Goal: Transaction & Acquisition: Download file/media

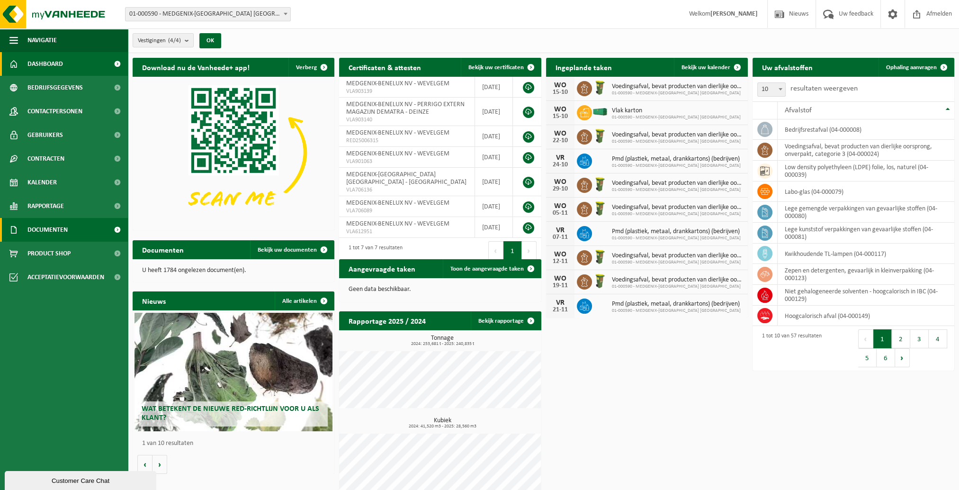
click at [56, 237] on span "Documenten" at bounding box center [47, 230] width 40 height 24
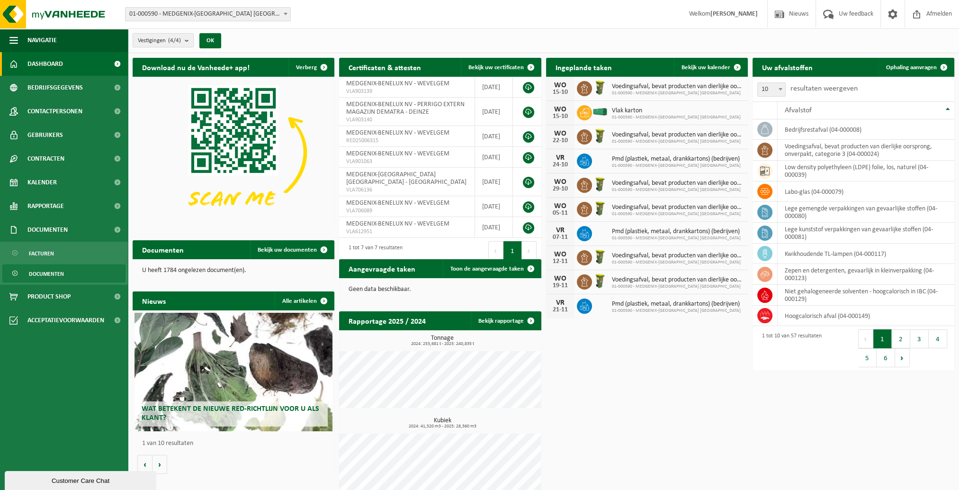
click at [96, 271] on link "Documenten" at bounding box center [63, 273] width 123 height 18
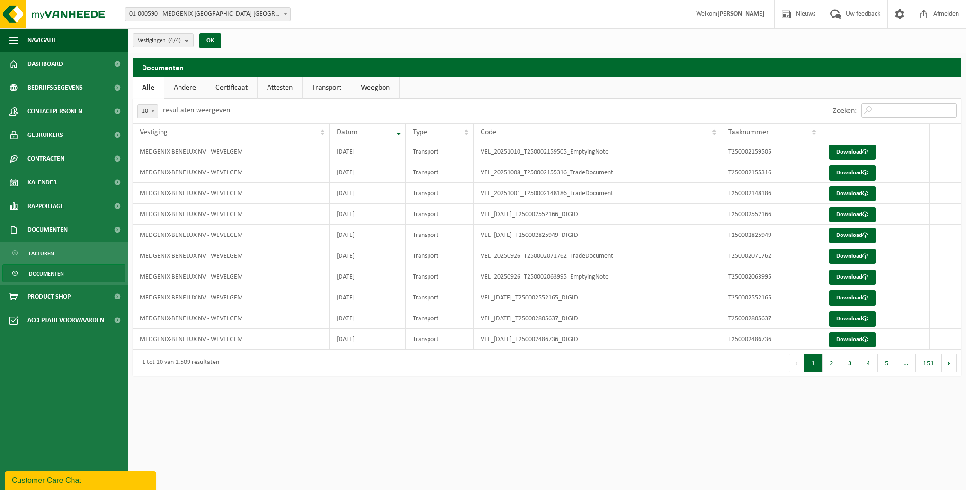
click at [892, 108] on input "Zoeken:" at bounding box center [909, 110] width 95 height 14
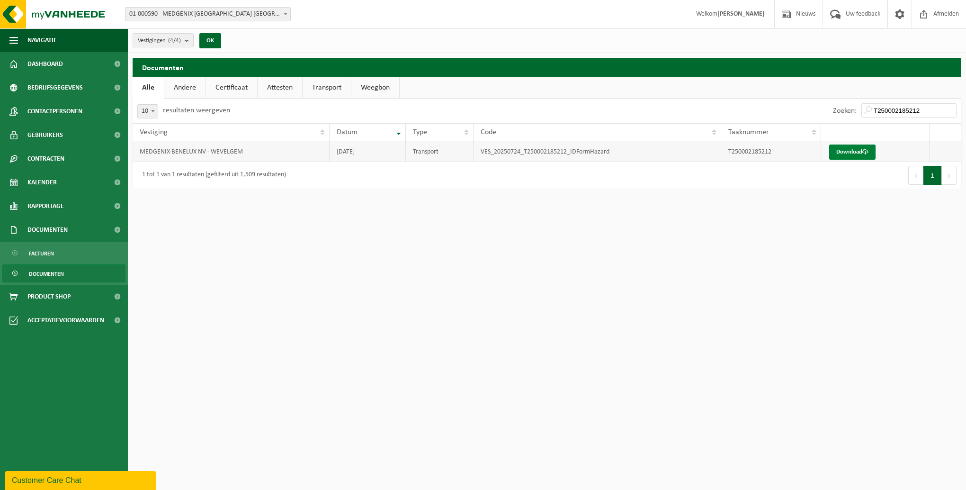
click at [847, 149] on link "Download" at bounding box center [853, 151] width 46 height 15
drag, startPoint x: 894, startPoint y: 107, endPoint x: 968, endPoint y: 92, distance: 74.9
click at [966, 92] on html "Vestiging: 01-000590 - MEDGENIX-[GEOGRAPHIC_DATA] [GEOGRAPHIC_DATA] - WEVELGEM …" at bounding box center [483, 245] width 966 height 490
click at [857, 153] on link "Download" at bounding box center [853, 151] width 46 height 15
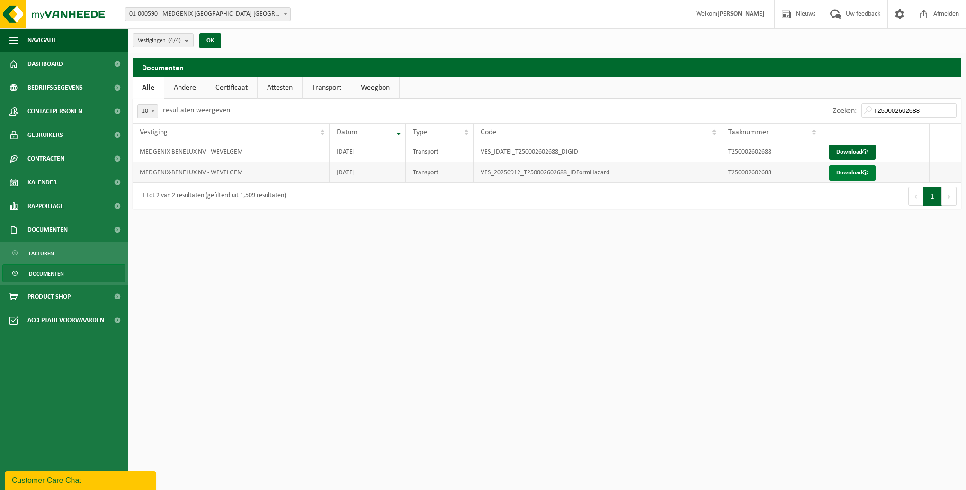
click at [861, 175] on link "Download" at bounding box center [853, 172] width 46 height 15
drag, startPoint x: 907, startPoint y: 110, endPoint x: 945, endPoint y: 107, distance: 38.0
click at [945, 107] on input "T250002602688" at bounding box center [909, 110] width 95 height 14
click at [838, 172] on link "Download" at bounding box center [853, 172] width 46 height 15
click at [836, 149] on link "Download" at bounding box center [853, 151] width 46 height 15
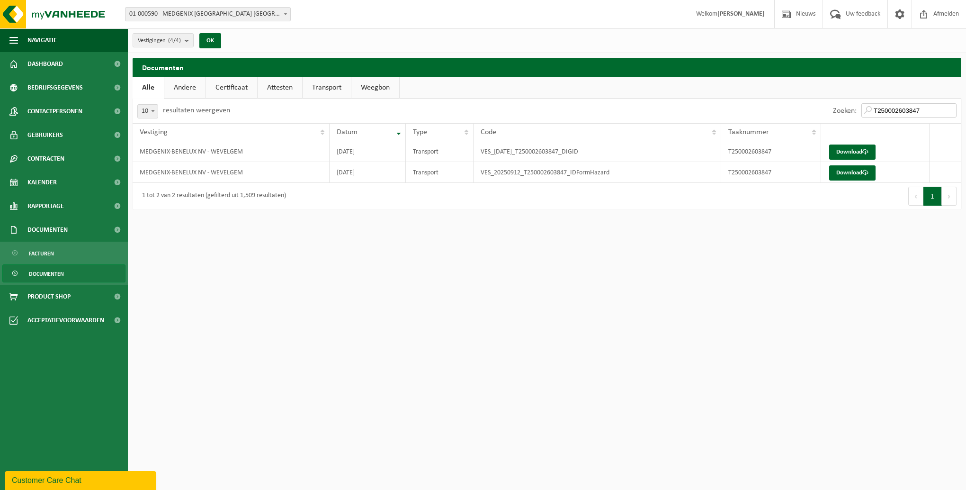
drag, startPoint x: 906, startPoint y: 108, endPoint x: 966, endPoint y: 83, distance: 64.8
click at [966, 85] on html "Vestiging: 01-000590 - MEDGENIX-[GEOGRAPHIC_DATA] [GEOGRAPHIC_DATA] - WEVELGEM …" at bounding box center [483, 245] width 966 height 490
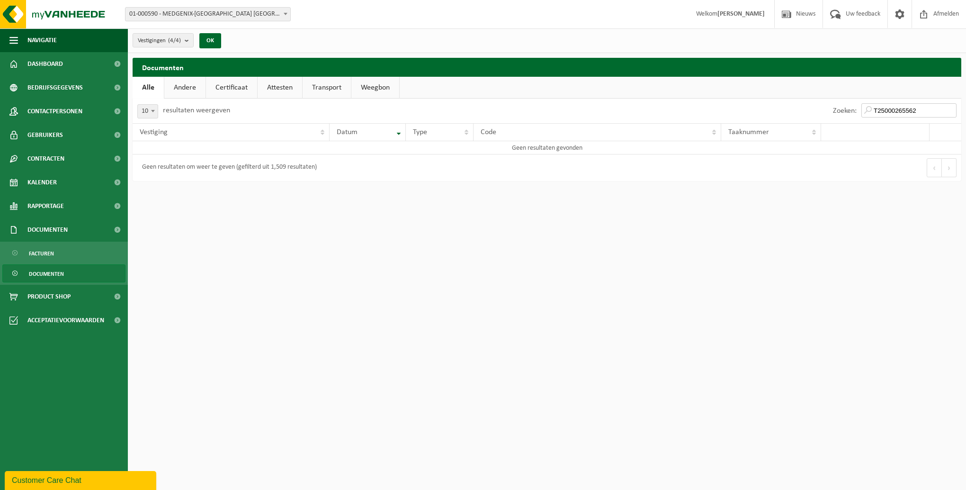
drag, startPoint x: 932, startPoint y: 110, endPoint x: 837, endPoint y: 110, distance: 95.7
click at [837, 110] on div "Zoeken: T25000265562" at bounding box center [895, 111] width 133 height 25
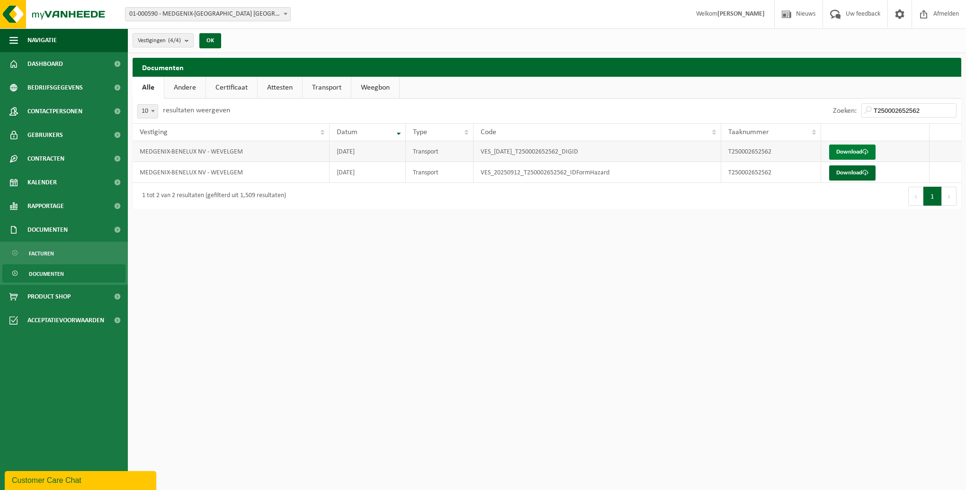
click at [863, 145] on link "Download" at bounding box center [853, 151] width 46 height 15
click at [872, 173] on link "Download" at bounding box center [853, 172] width 46 height 15
drag, startPoint x: 907, startPoint y: 103, endPoint x: 947, endPoint y: 100, distance: 39.9
click at [947, 100] on div "Zoeken: T250002652562" at bounding box center [895, 111] width 133 height 25
click at [861, 147] on link "Download" at bounding box center [853, 151] width 46 height 15
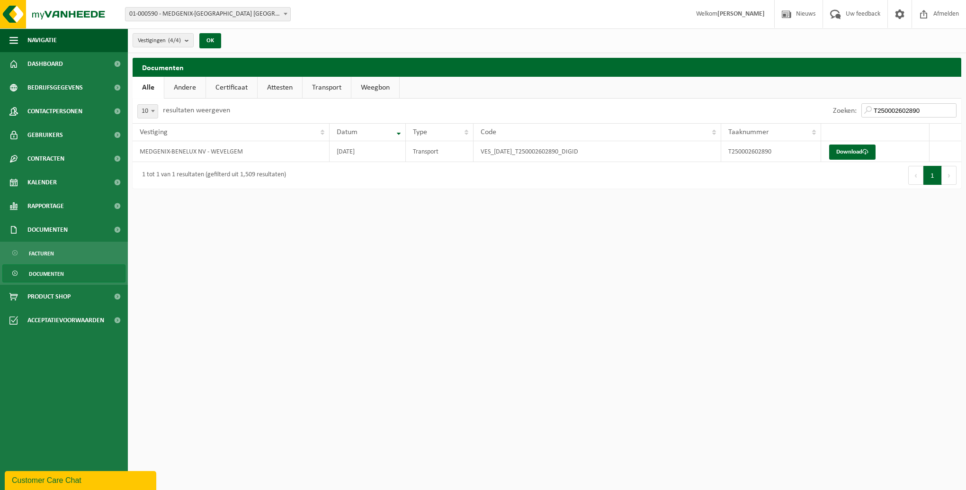
drag, startPoint x: 902, startPoint y: 110, endPoint x: 960, endPoint y: 118, distance: 57.9
click at [960, 118] on div "Zoeken: T250002602890" at bounding box center [895, 111] width 133 height 25
drag, startPoint x: 928, startPoint y: 111, endPoint x: 855, endPoint y: 116, distance: 72.6
click at [855, 116] on div "Zoeken: T250002738965" at bounding box center [895, 111] width 133 height 25
type input "T250002738965"
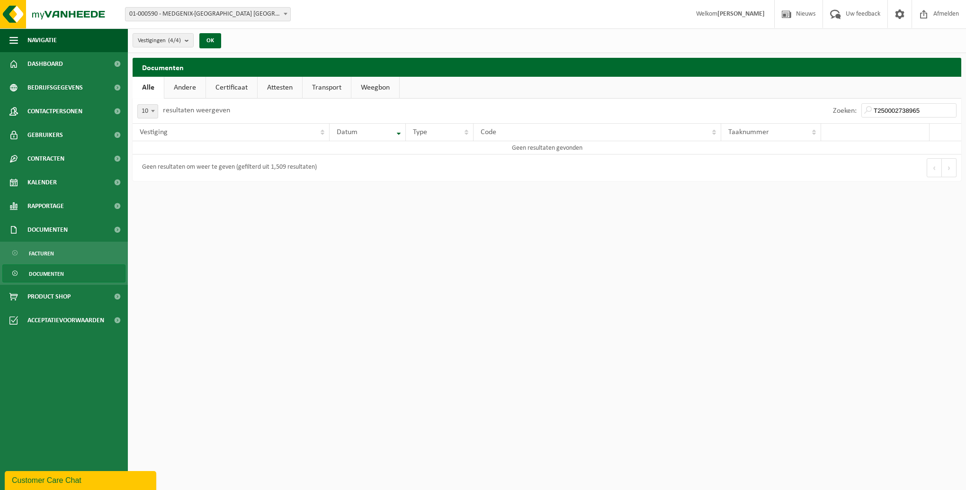
click at [42, 271] on span "Documenten" at bounding box center [46, 274] width 35 height 18
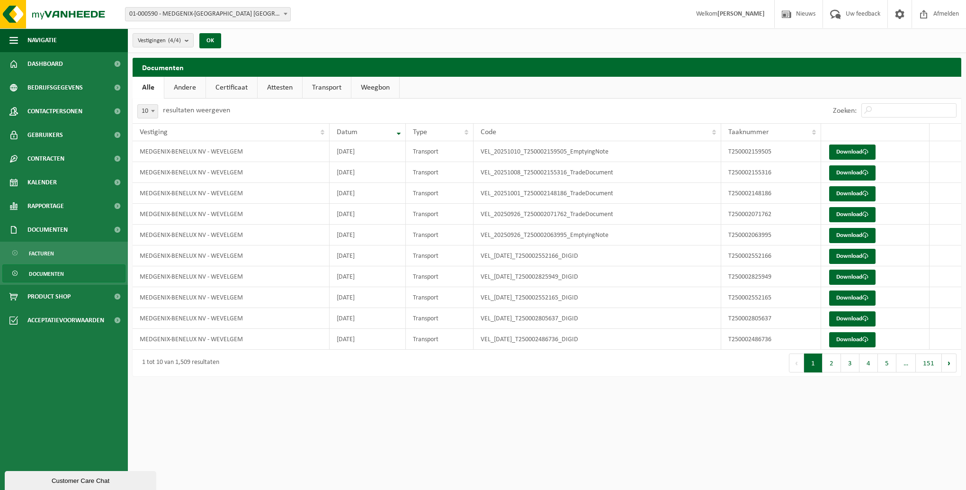
click at [269, 87] on link "Attesten" at bounding box center [280, 88] width 45 height 22
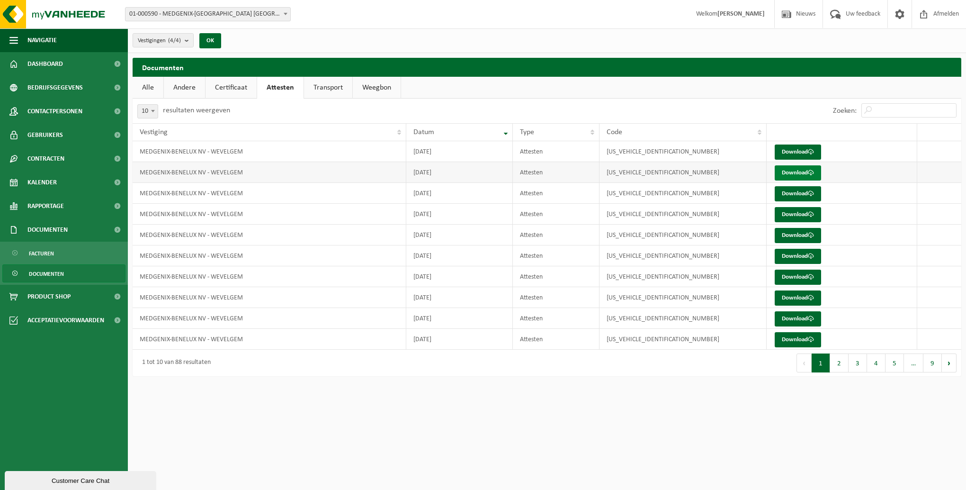
click at [798, 176] on link "Download" at bounding box center [798, 172] width 46 height 15
click at [803, 170] on link "Download" at bounding box center [798, 172] width 46 height 15
click at [791, 153] on link "Download" at bounding box center [798, 151] width 46 height 15
